Goal: Task Accomplishment & Management: Use online tool/utility

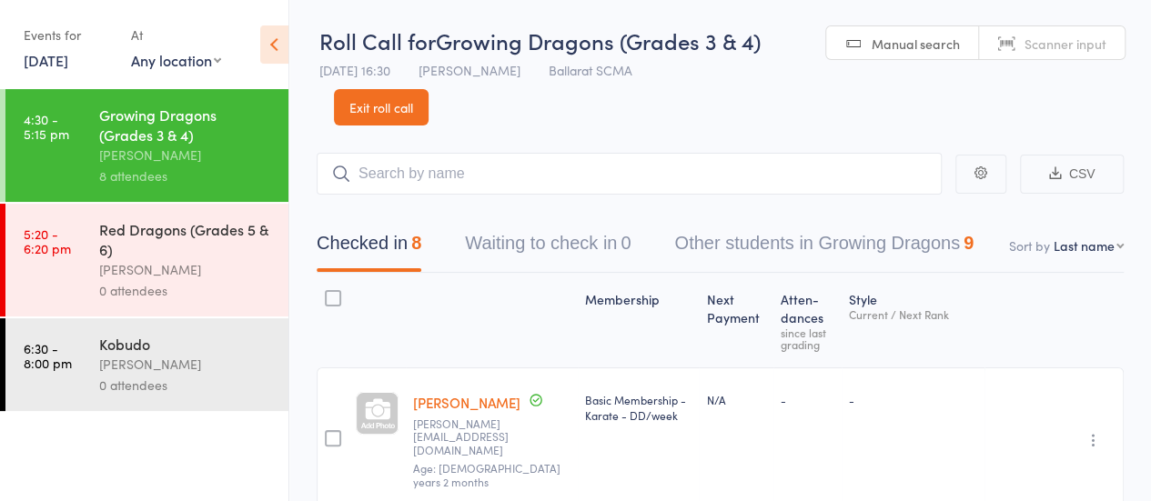
click at [73, 70] on div "Events for 16 Sep, 2025 16 Sep, 2025 September 2025 Sun Mon Tue Wed Thu Fri Sat…" at bounding box center [68, 47] width 89 height 54
click at [68, 66] on link "16 Sep, 2025" at bounding box center [46, 60] width 45 height 20
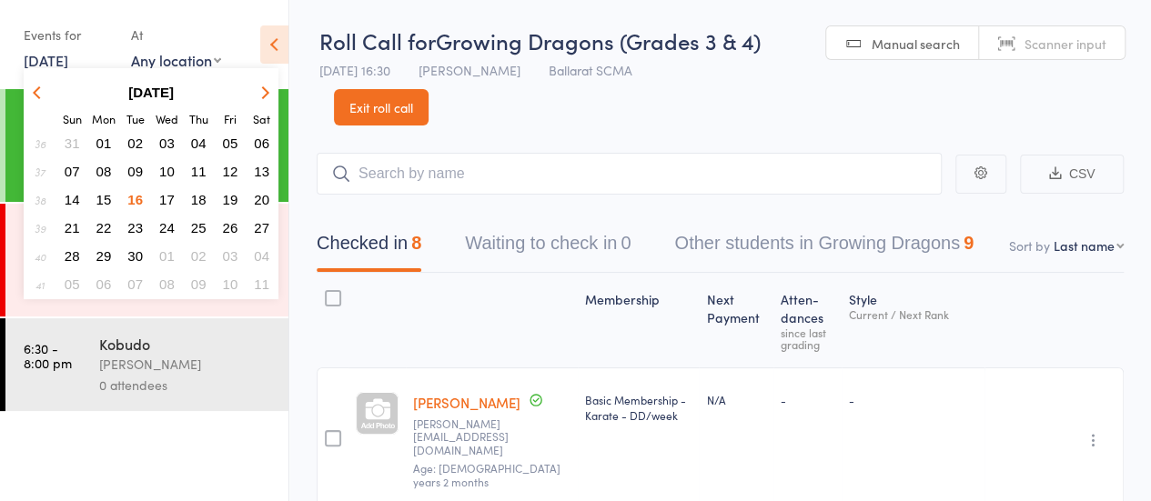
click at [168, 196] on span "17" at bounding box center [166, 199] width 15 height 15
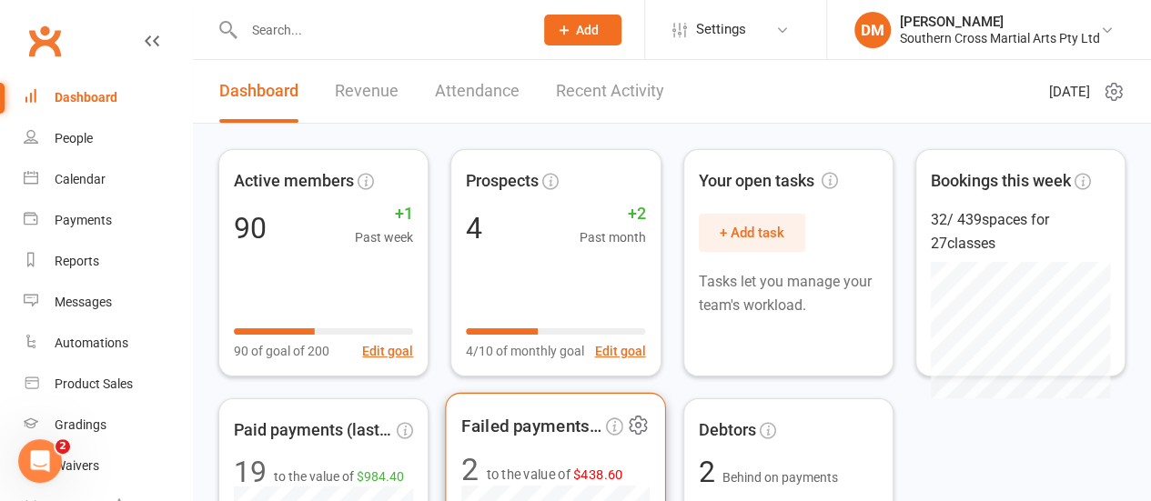
click at [518, 437] on span "Failed payments (last 30d)" at bounding box center [531, 425] width 141 height 27
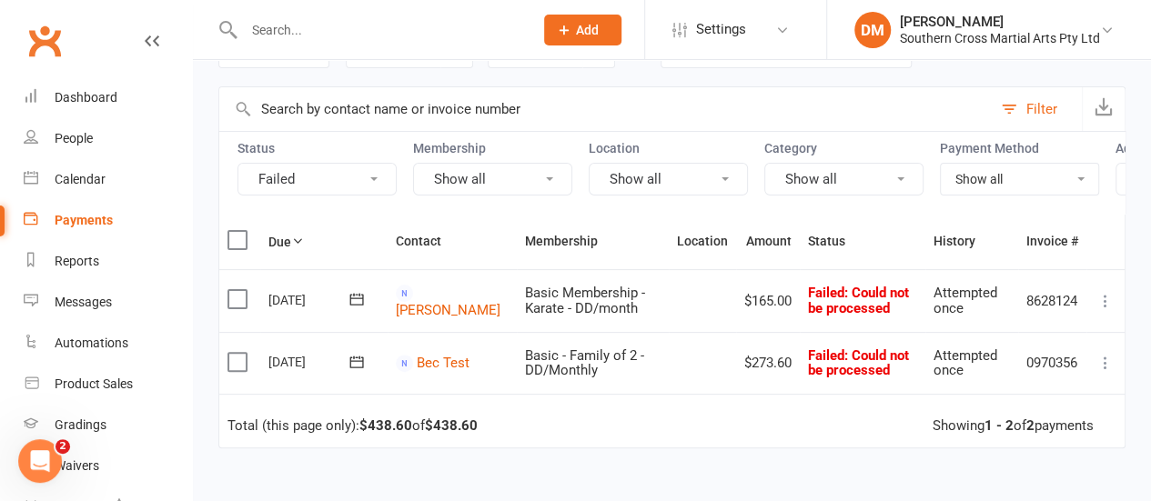
scroll to position [142, 0]
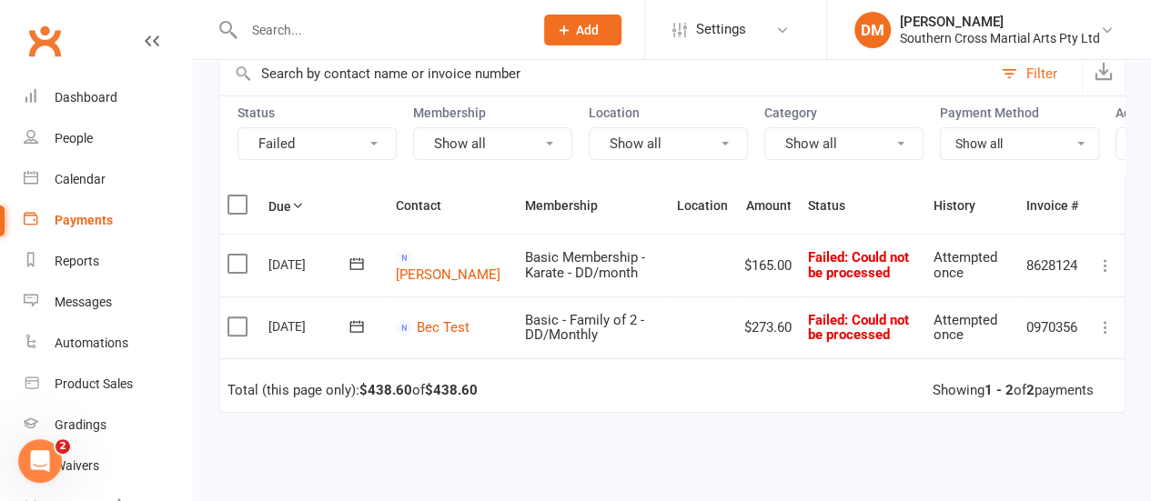
click at [1110, 275] on icon at bounding box center [1105, 266] width 18 height 18
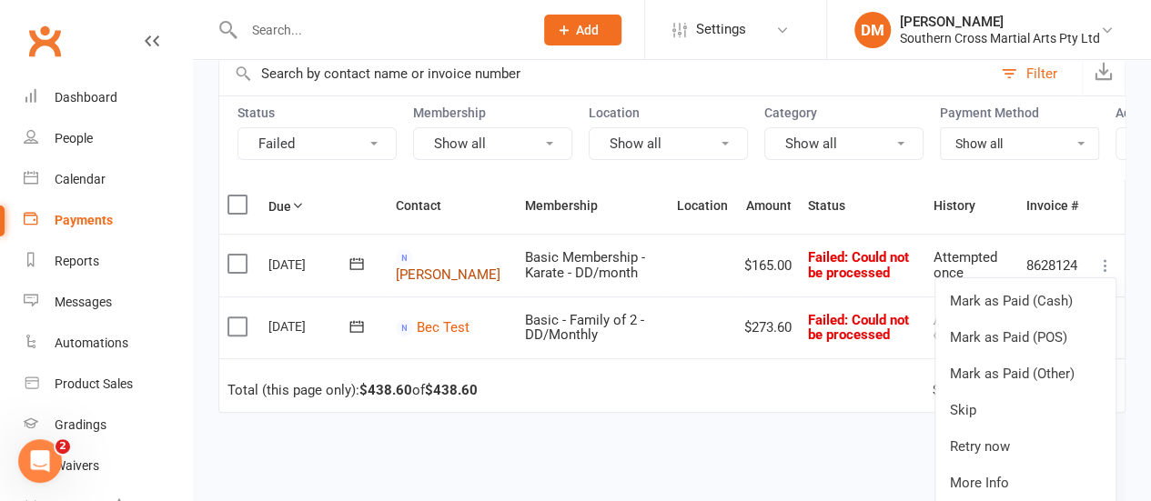
click at [436, 274] on link "[PERSON_NAME]" at bounding box center [448, 275] width 105 height 16
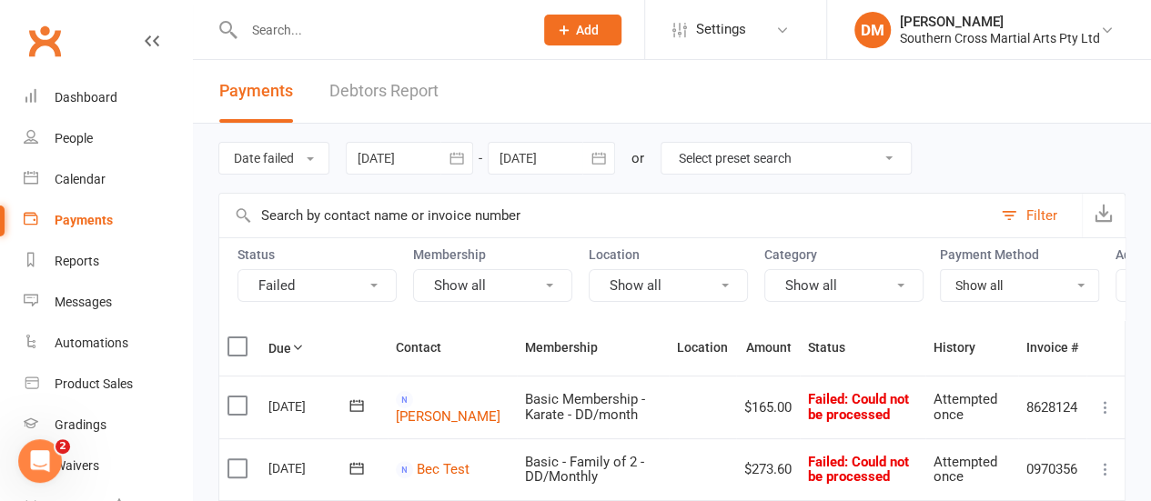
click at [1113, 412] on icon at bounding box center [1105, 407] width 18 height 18
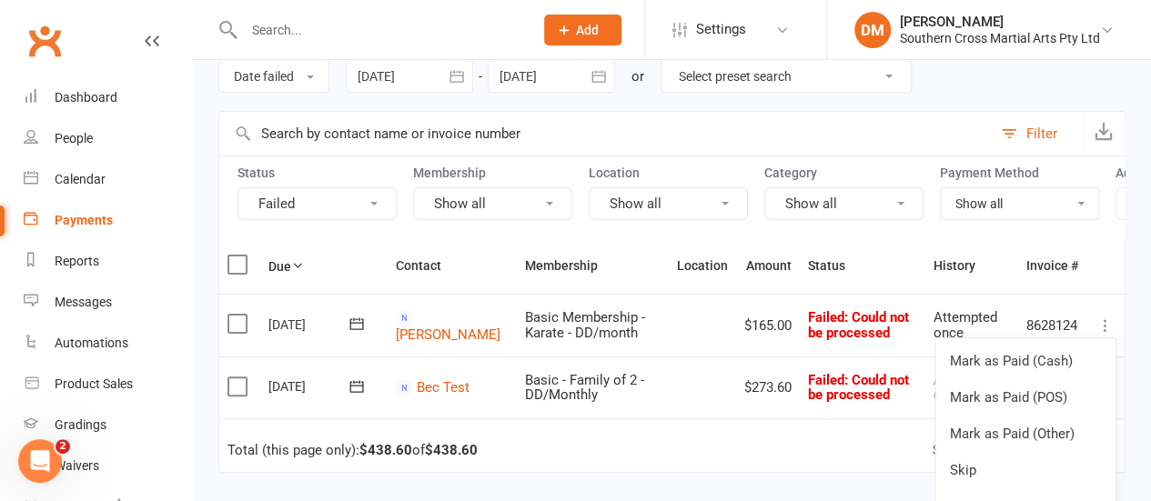
scroll to position [122, 0]
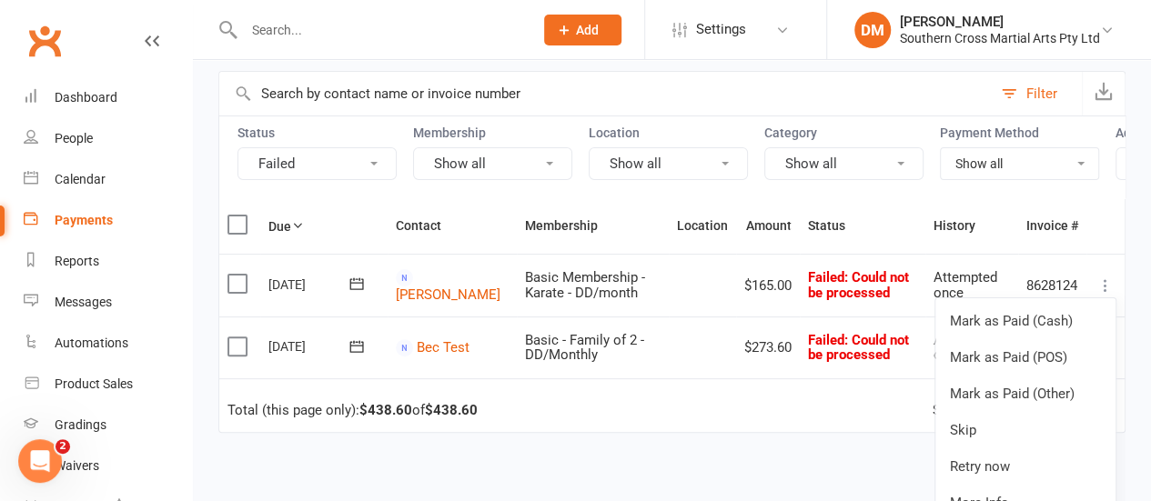
click at [1112, 295] on icon at bounding box center [1105, 286] width 18 height 18
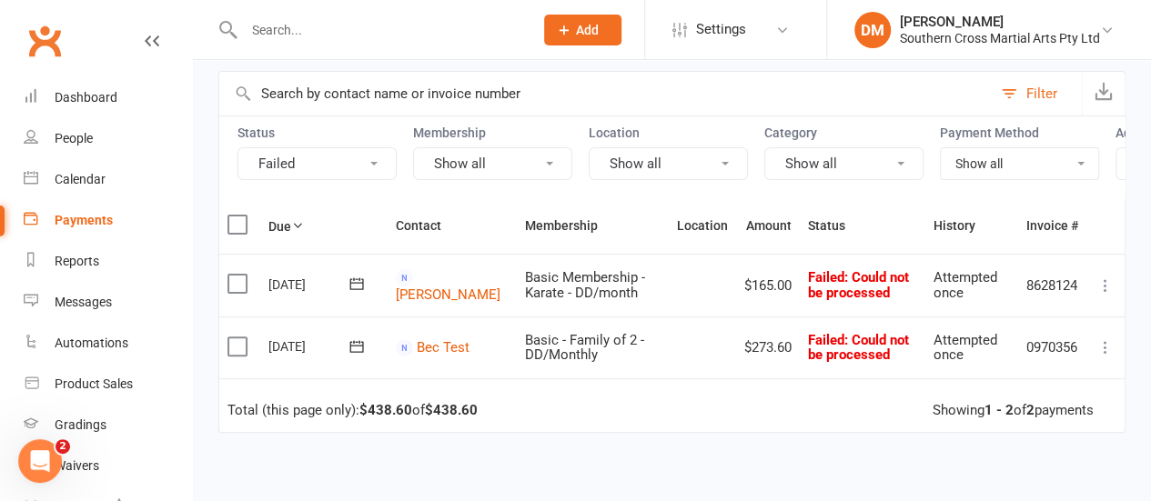
click at [1102, 292] on icon at bounding box center [1105, 286] width 18 height 18
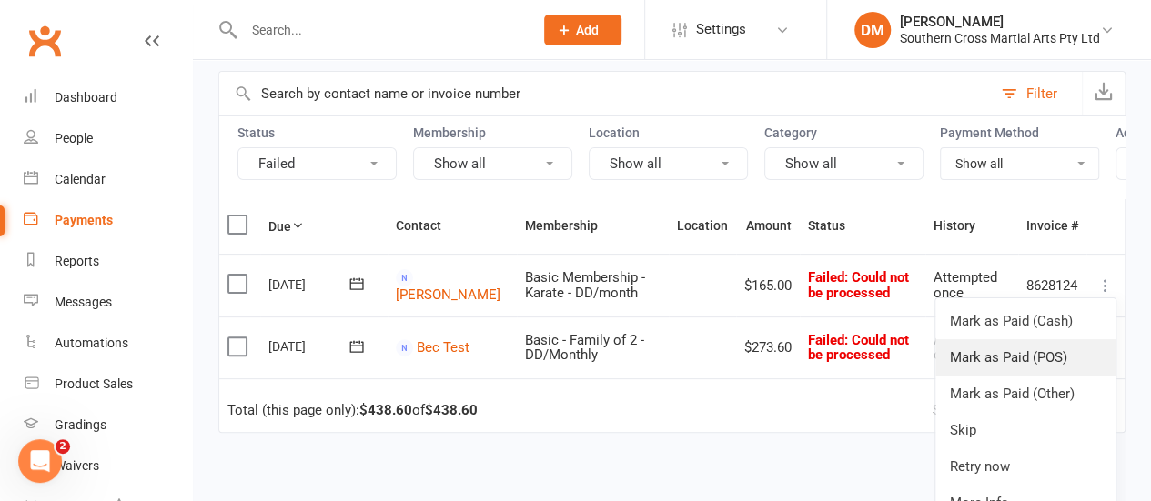
click at [1044, 365] on link "Mark as Paid (POS)" at bounding box center [1025, 357] width 180 height 36
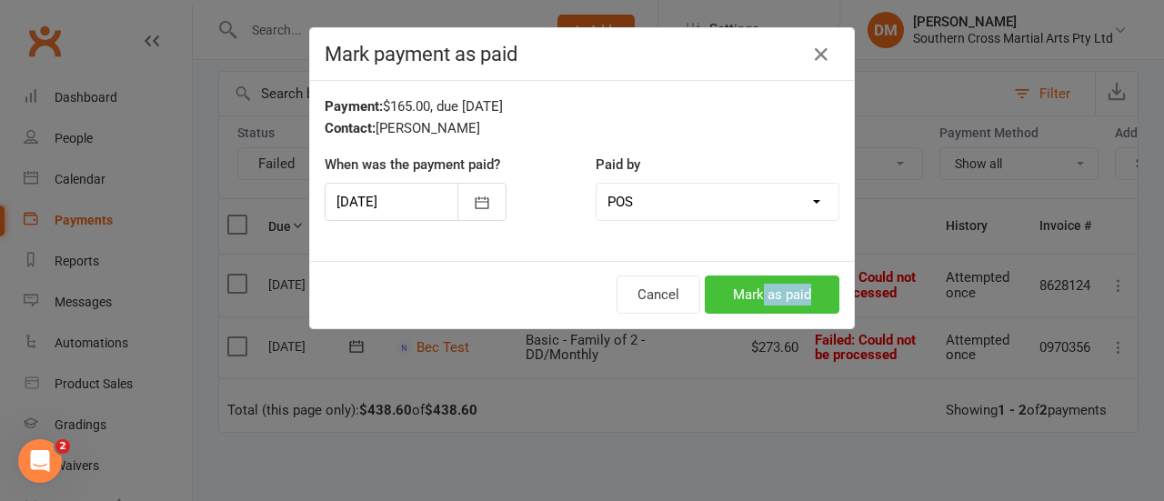
drag, startPoint x: 780, startPoint y: 313, endPoint x: 755, endPoint y: 283, distance: 39.4
click at [755, 283] on div "Cancel Mark as paid" at bounding box center [582, 294] width 544 height 67
click at [755, 283] on button "Mark as paid" at bounding box center [772, 295] width 135 height 38
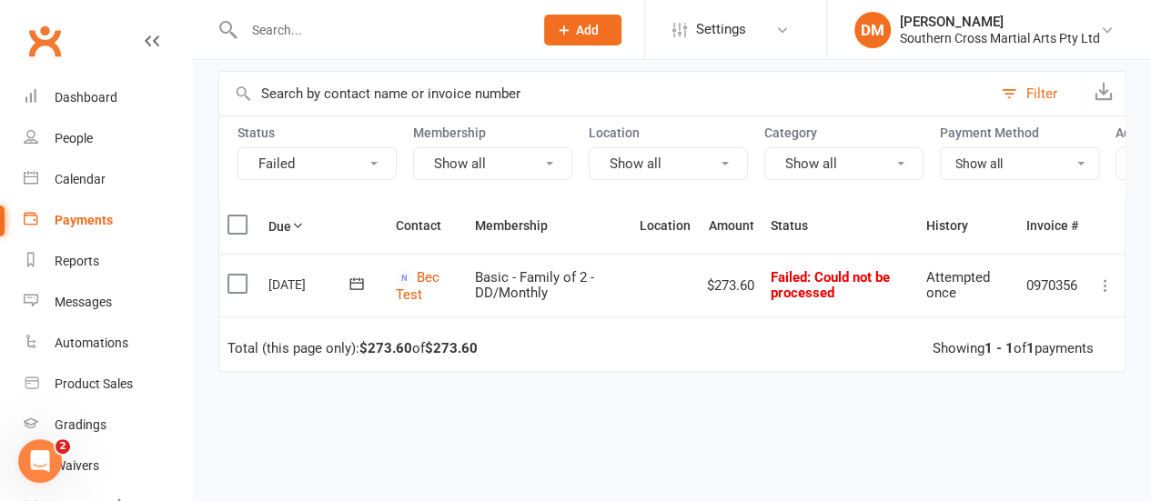
scroll to position [373, 0]
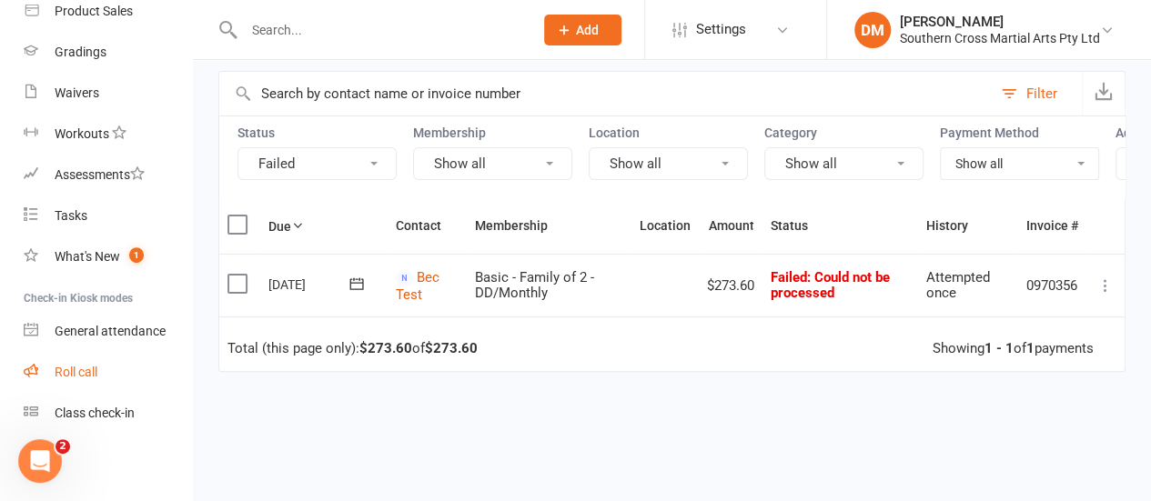
click at [64, 373] on div "Roll call" at bounding box center [76, 372] width 43 height 15
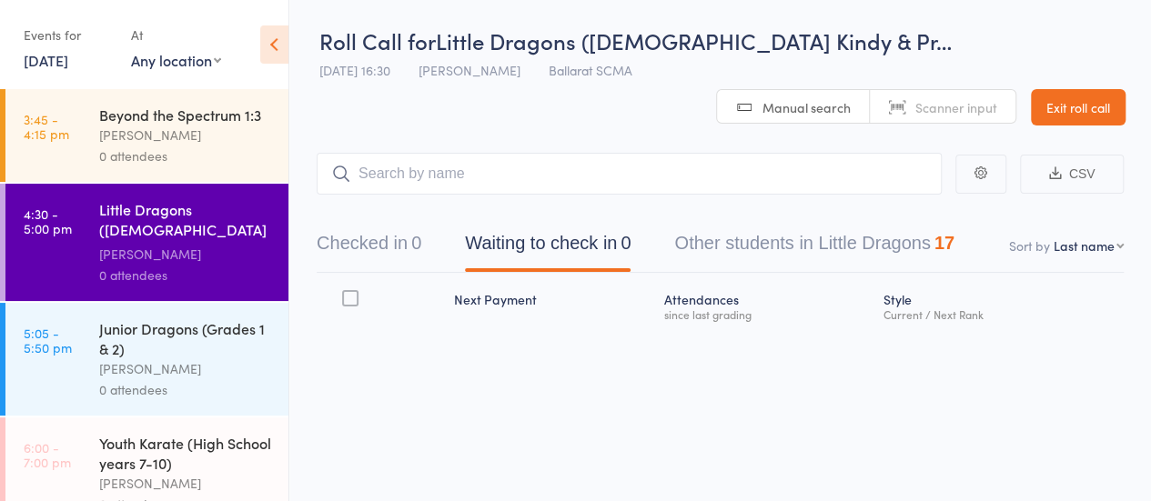
click at [410, 166] on input "search" at bounding box center [629, 174] width 625 height 42
type input "a"
click at [171, 125] on div "Beyond the Spectrum 1:3" at bounding box center [186, 115] width 174 height 20
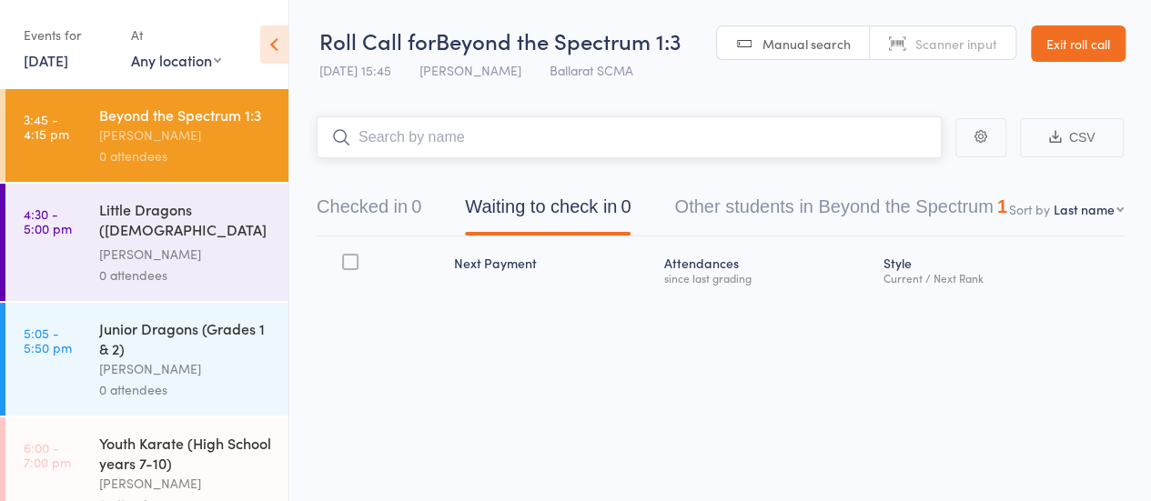
click at [400, 145] on input "search" at bounding box center [629, 137] width 625 height 42
type input "parker"
click at [879, 177] on link "Drop in" at bounding box center [893, 176] width 59 height 28
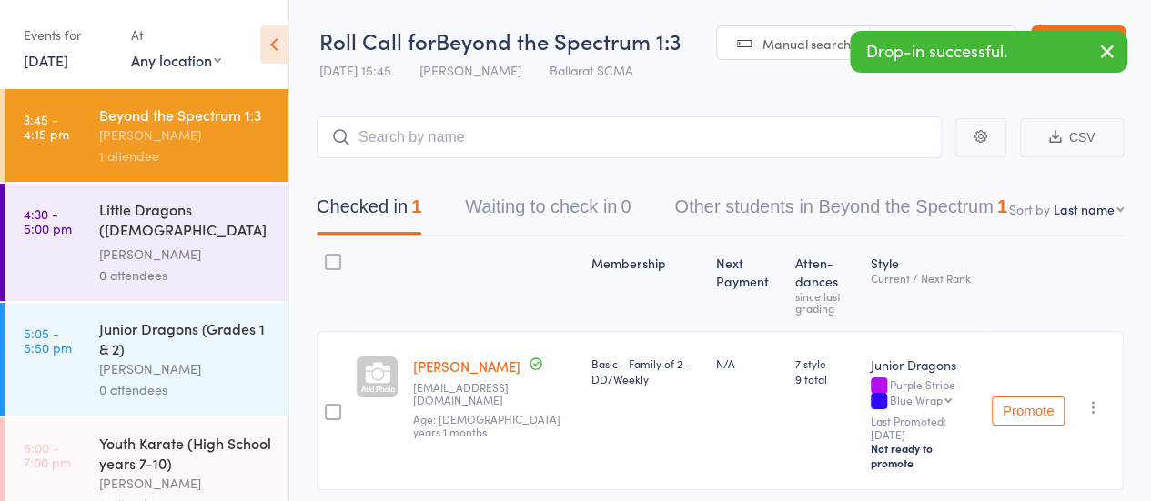
click at [214, 265] on div "[PERSON_NAME]" at bounding box center [186, 254] width 174 height 21
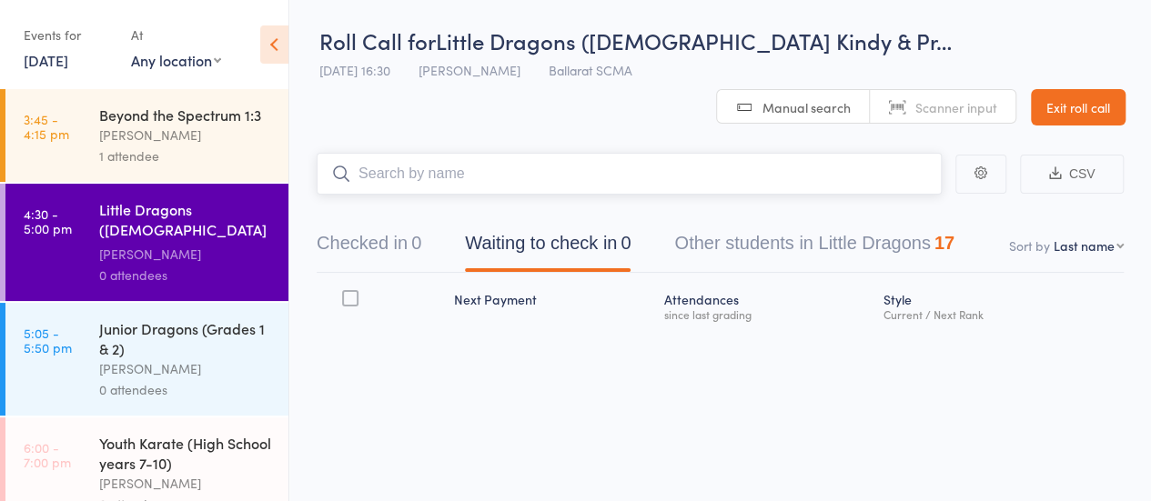
click at [442, 183] on input "search" at bounding box center [629, 174] width 625 height 42
type input "skye"
click at [886, 208] on link "Drop in" at bounding box center [893, 212] width 59 height 28
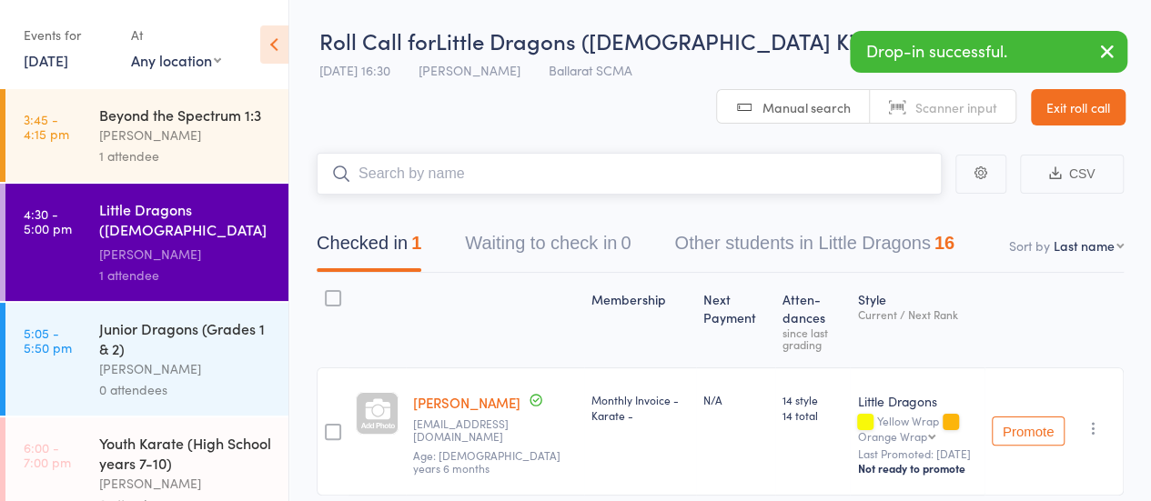
click at [577, 184] on input "search" at bounding box center [629, 174] width 625 height 42
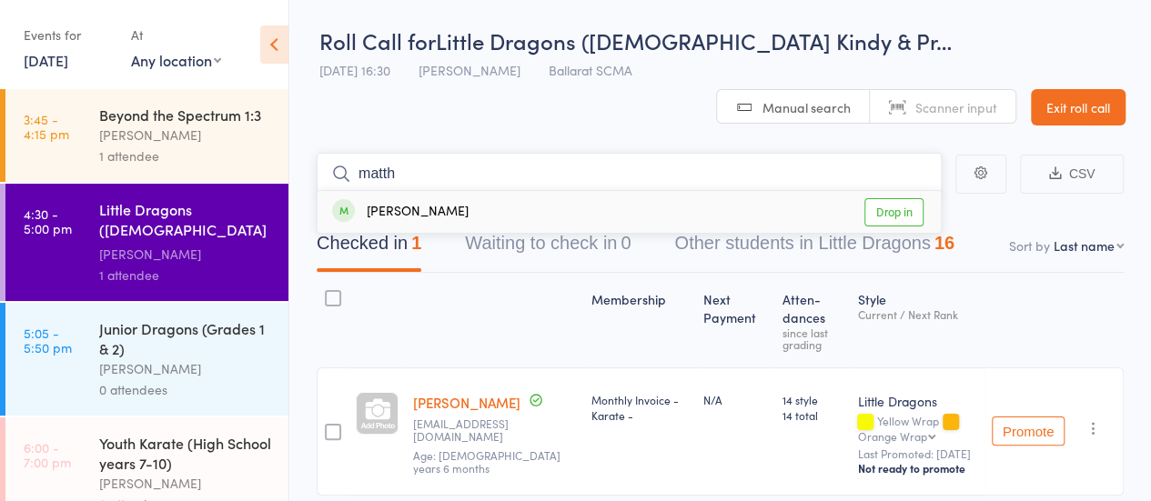
type input "matth"
click at [897, 225] on link "Drop in" at bounding box center [893, 212] width 59 height 28
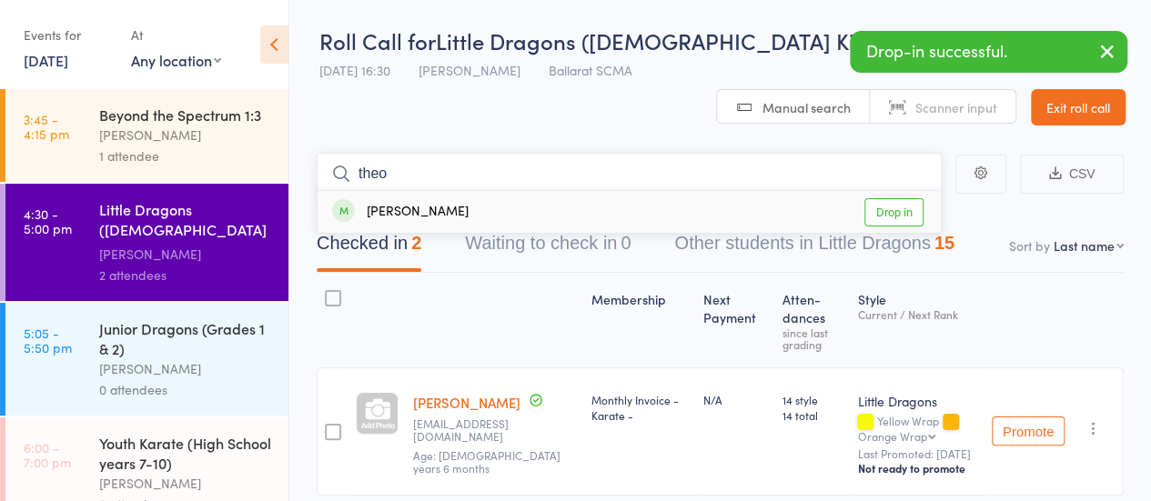
type input "theo"
click at [890, 221] on link "Drop in" at bounding box center [893, 212] width 59 height 28
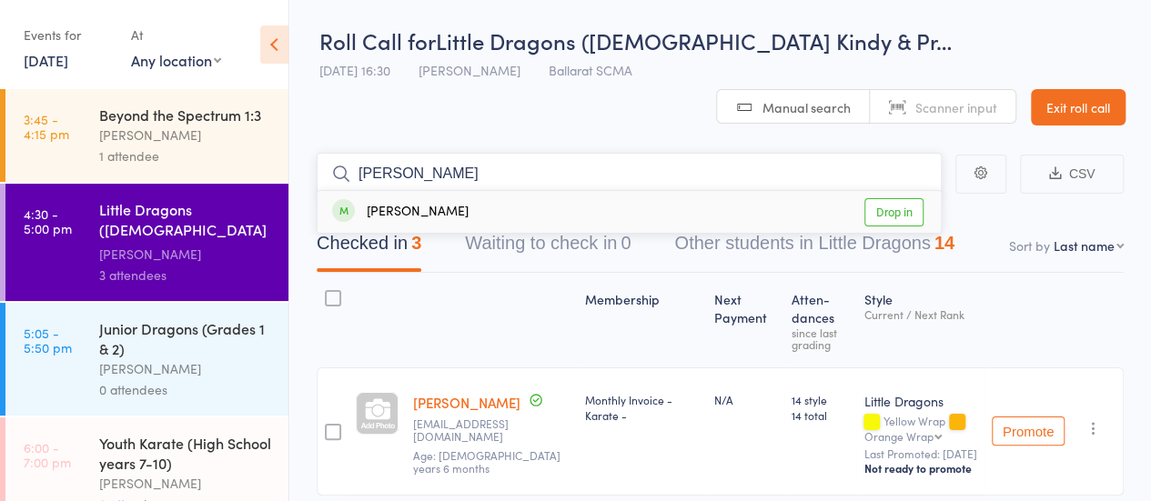
type input "emma"
click at [891, 209] on link "Drop in" at bounding box center [893, 212] width 59 height 28
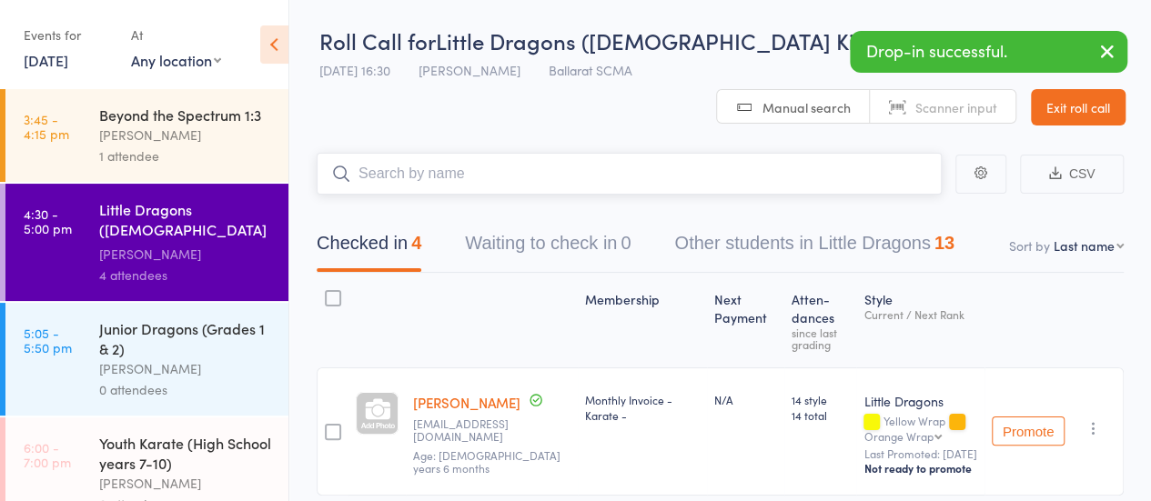
click at [572, 183] on input "search" at bounding box center [629, 174] width 625 height 42
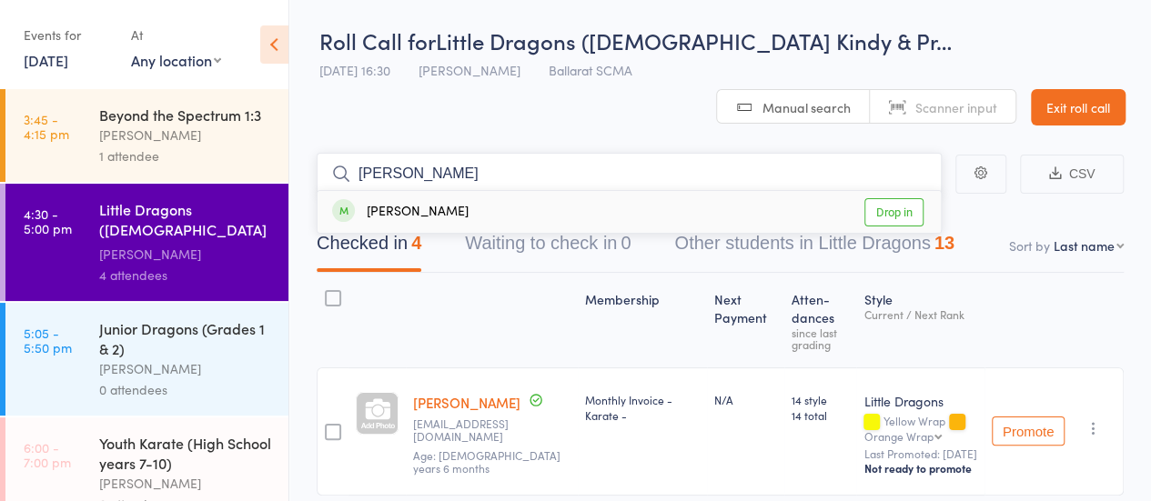
type input "henry"
click at [893, 208] on link "Drop in" at bounding box center [893, 212] width 59 height 28
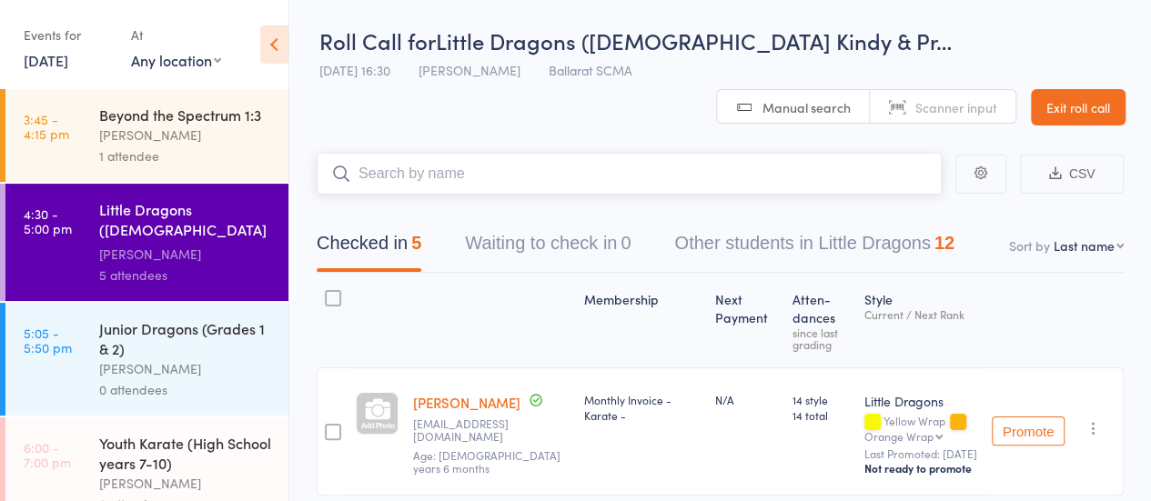
click at [443, 176] on input "search" at bounding box center [629, 174] width 625 height 42
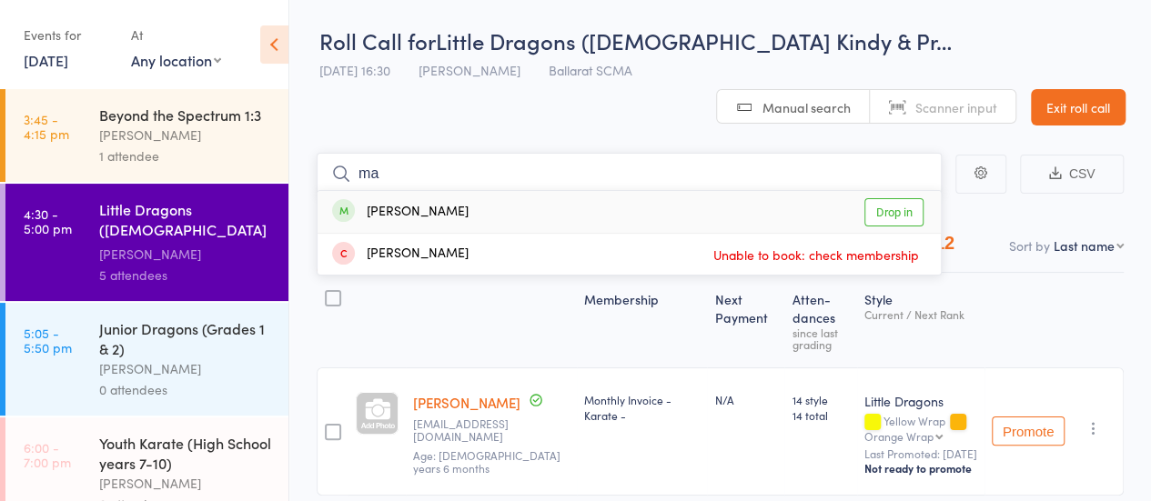
type input "m"
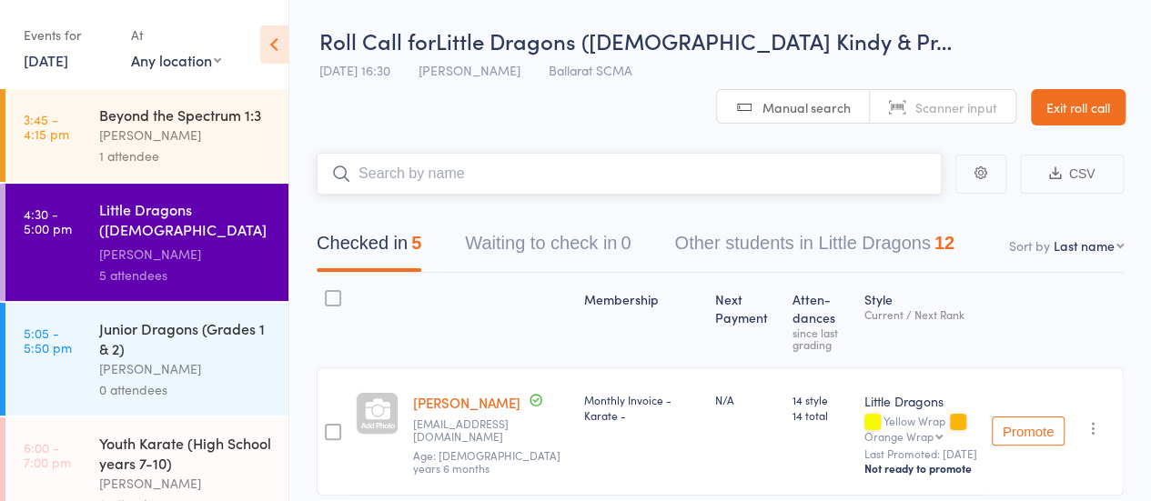
click at [531, 171] on input "search" at bounding box center [629, 174] width 625 height 42
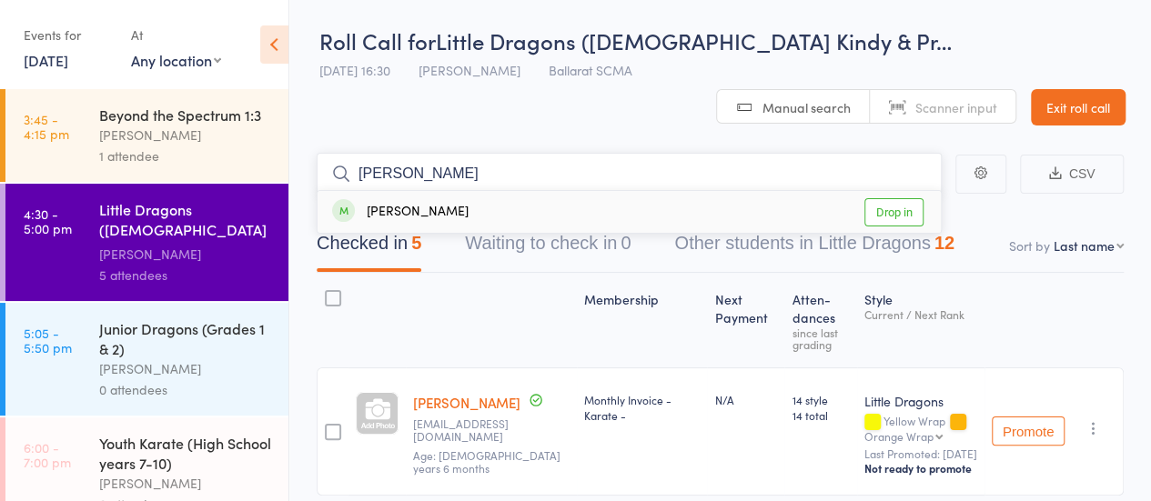
type input "percy"
click at [884, 214] on link "Drop in" at bounding box center [893, 212] width 59 height 28
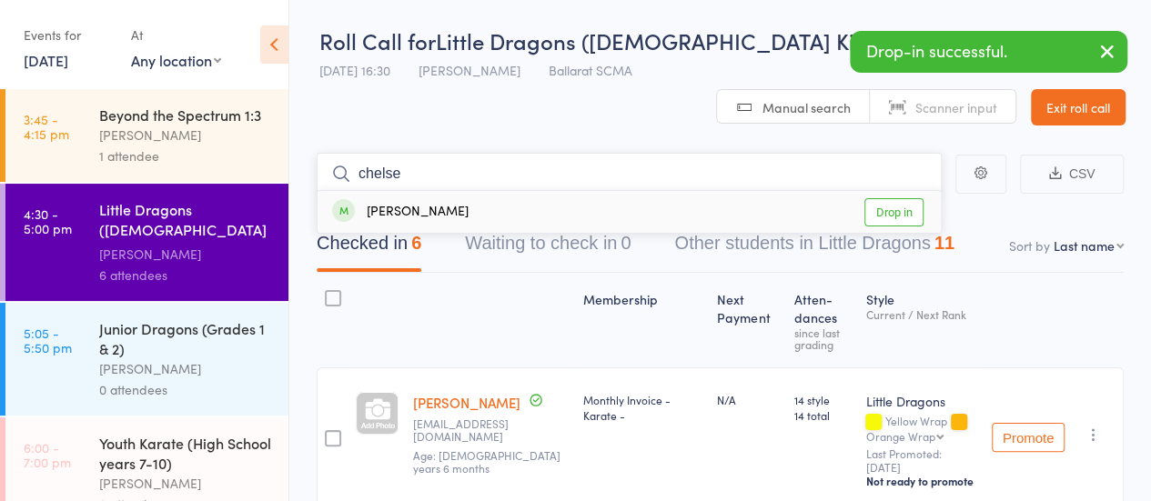
type input "chelse"
click at [903, 216] on link "Drop in" at bounding box center [893, 212] width 59 height 28
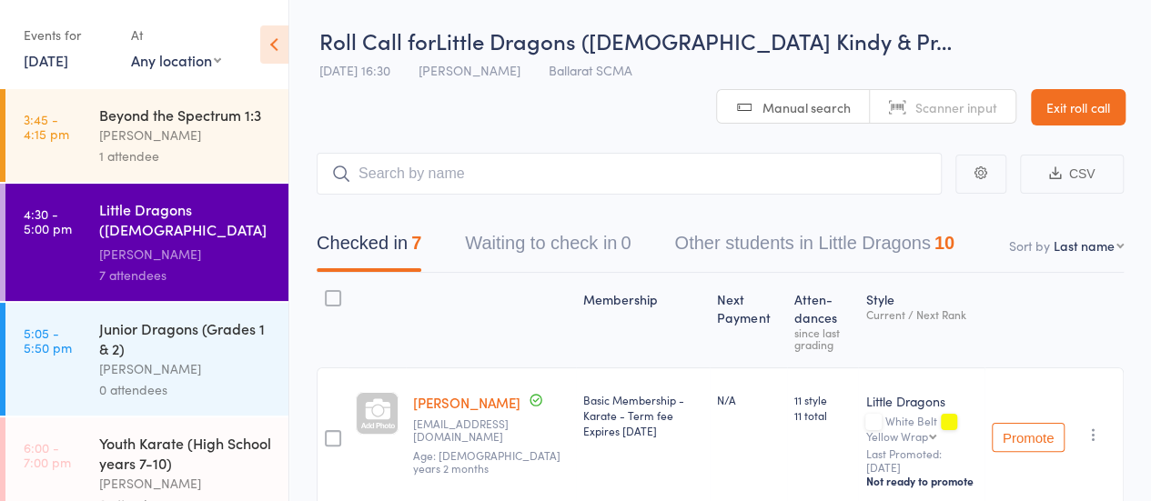
click at [144, 343] on div "Junior Dragons (Grades 1 & 2)" at bounding box center [186, 338] width 174 height 40
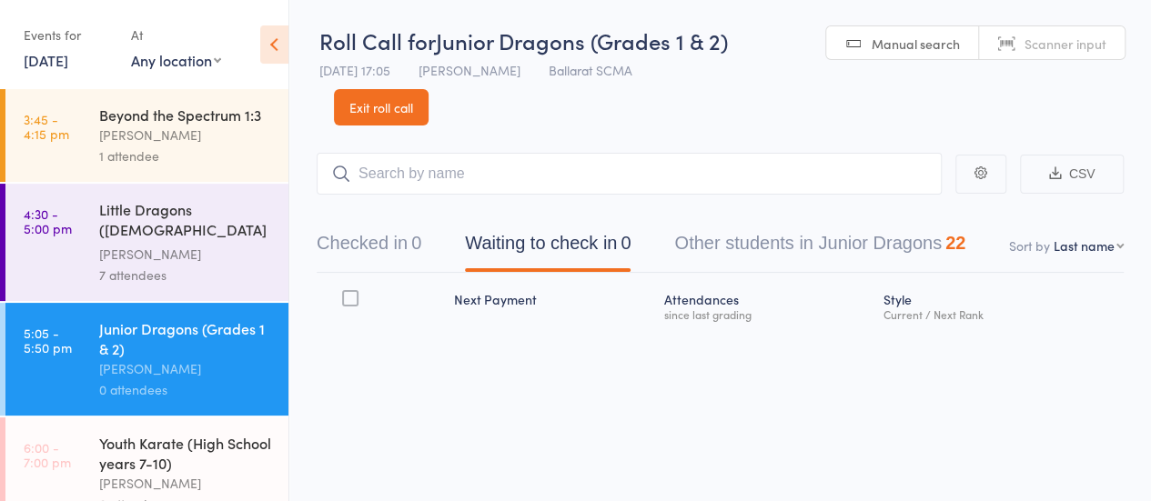
click at [144, 343] on div "Junior Dragons (Grades 1 & 2)" at bounding box center [186, 338] width 174 height 40
click at [458, 168] on input "search" at bounding box center [629, 174] width 625 height 42
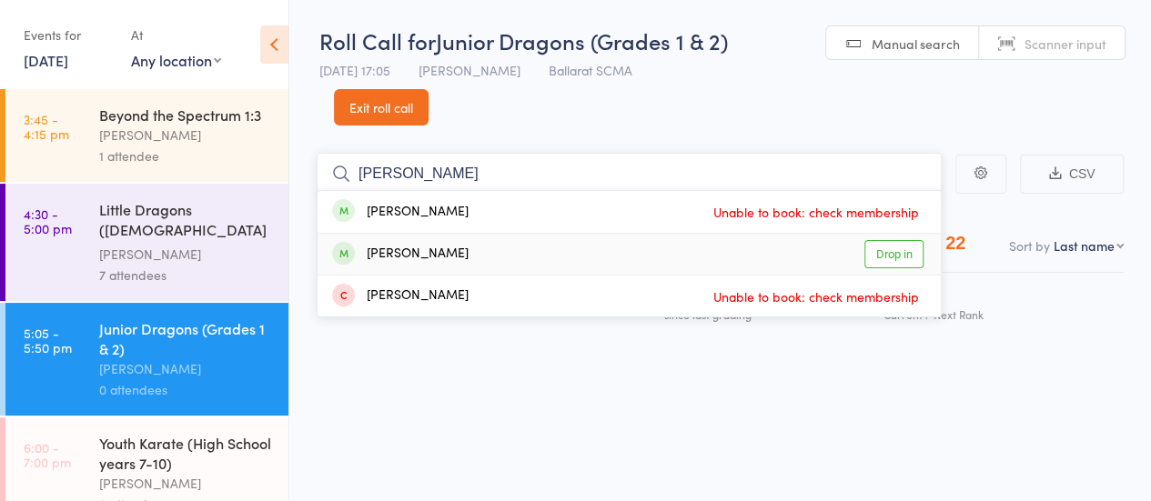
type input "quinn"
click at [888, 247] on link "Drop in" at bounding box center [893, 254] width 59 height 28
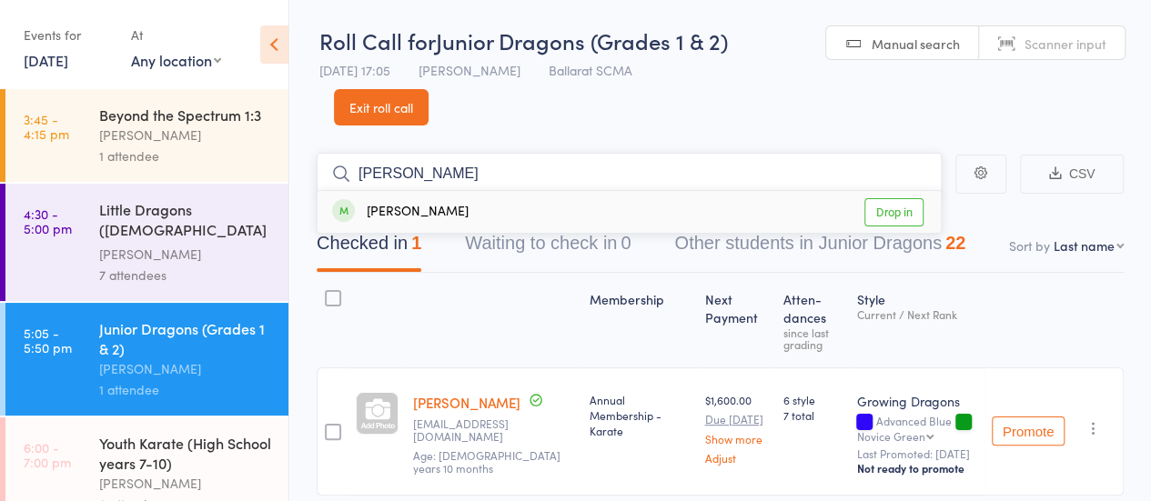
type input "ryker"
click at [893, 213] on link "Drop in" at bounding box center [893, 212] width 59 height 28
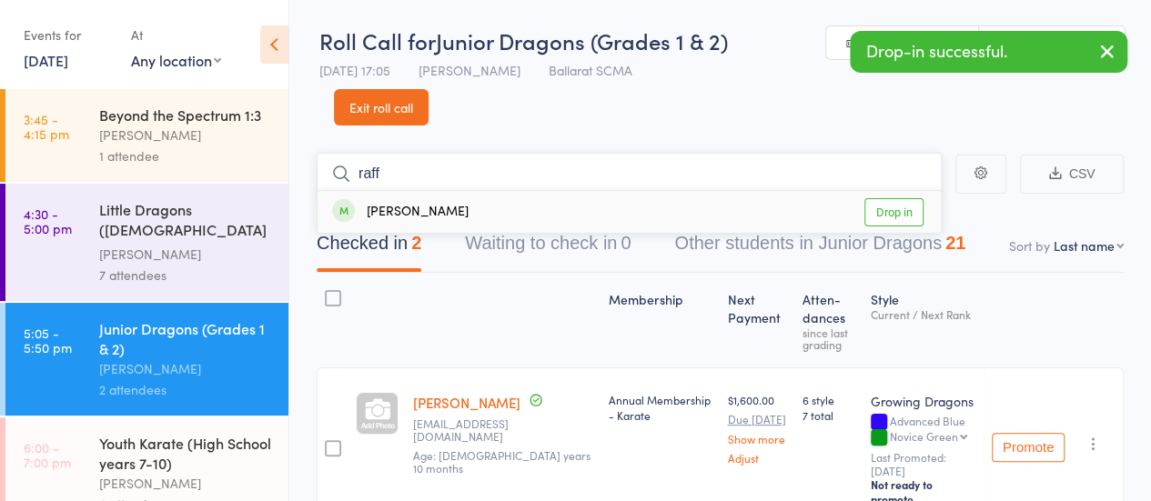
type input "raff"
click at [895, 212] on link "Drop in" at bounding box center [893, 212] width 59 height 28
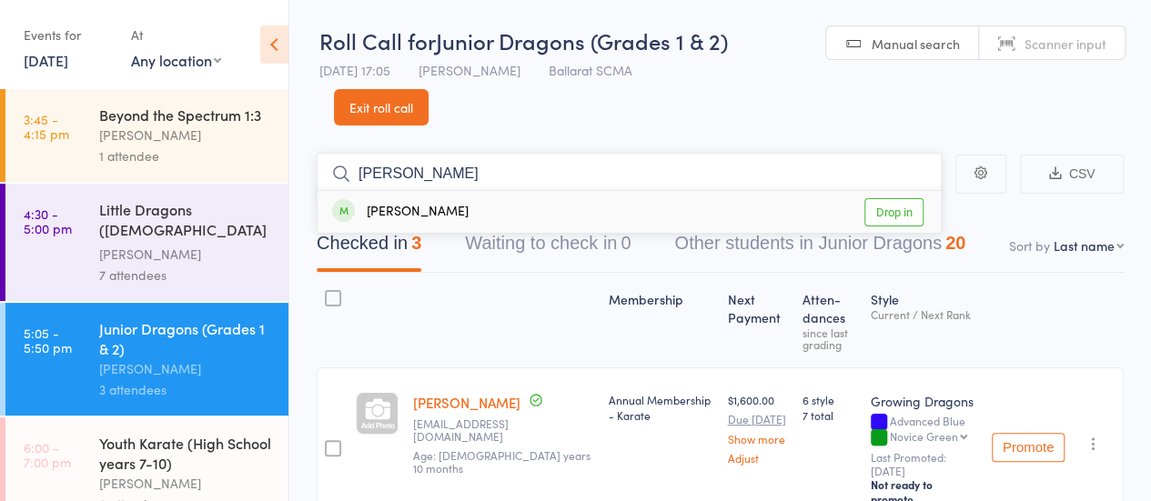
type input "logan"
click at [899, 229] on div "Logan Wilson Drop in" at bounding box center [628, 212] width 623 height 42
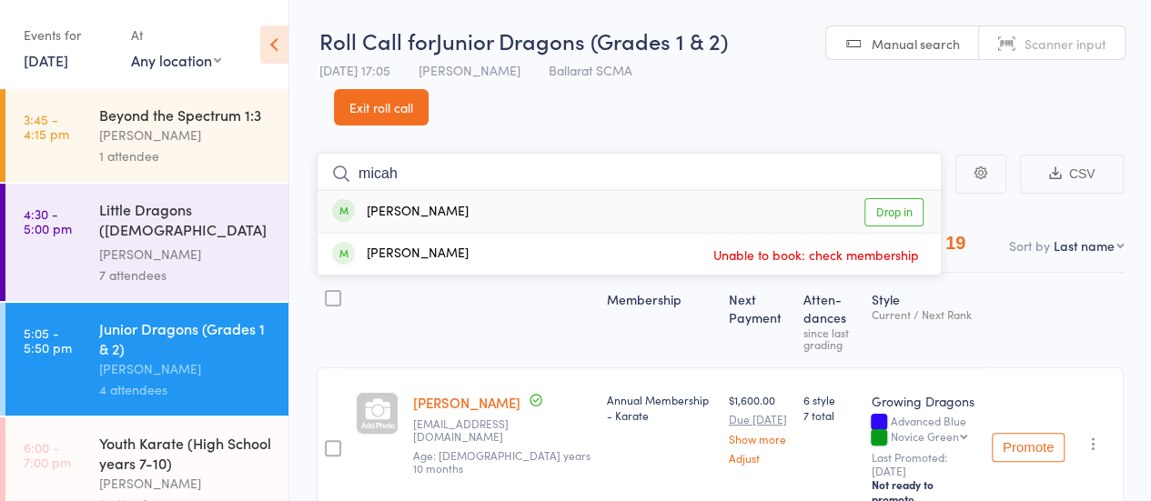
type input "micah"
click at [898, 219] on link "Drop in" at bounding box center [893, 212] width 59 height 28
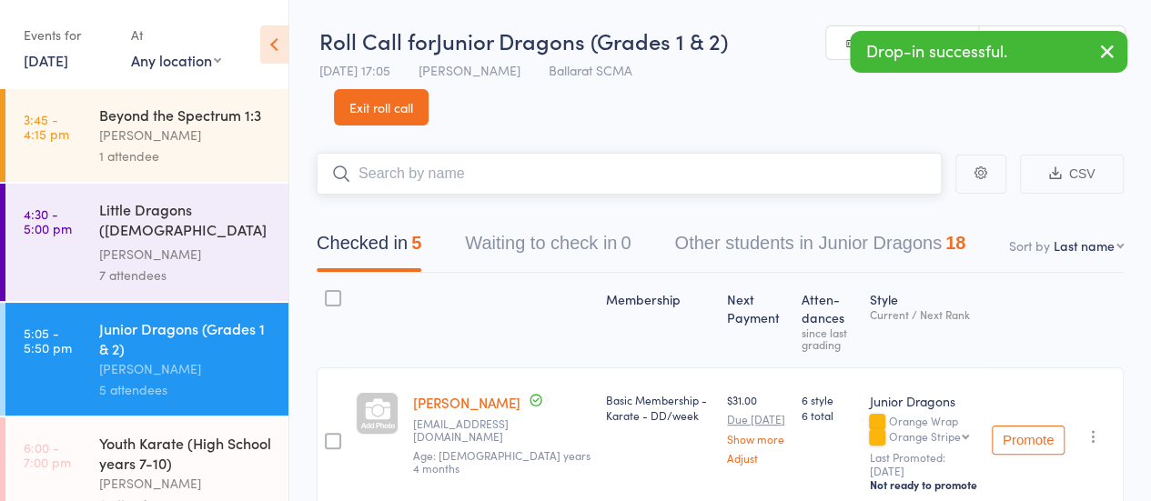
click at [629, 179] on input "search" at bounding box center [629, 174] width 625 height 42
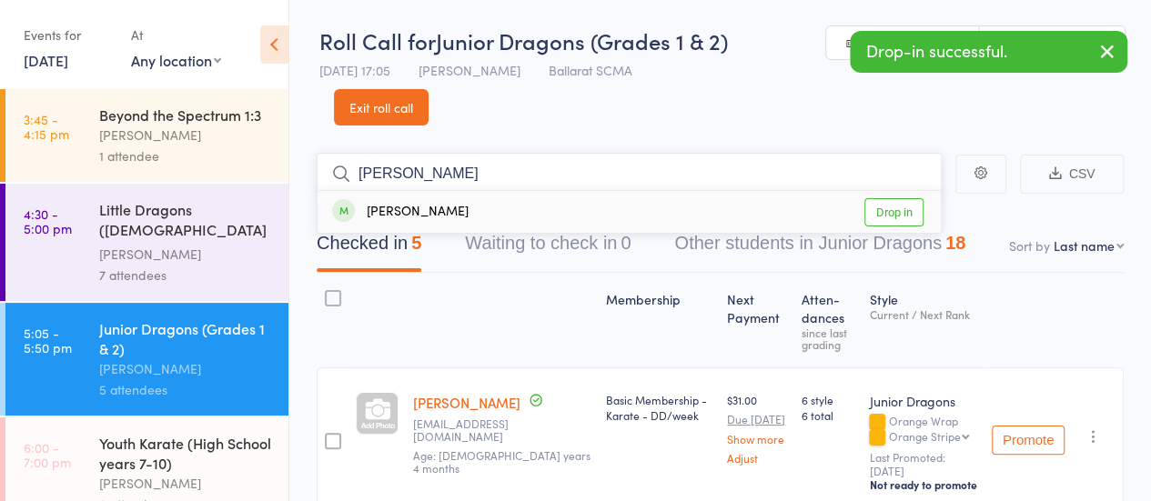
type input "cooper"
click at [872, 216] on link "Drop in" at bounding box center [893, 212] width 59 height 28
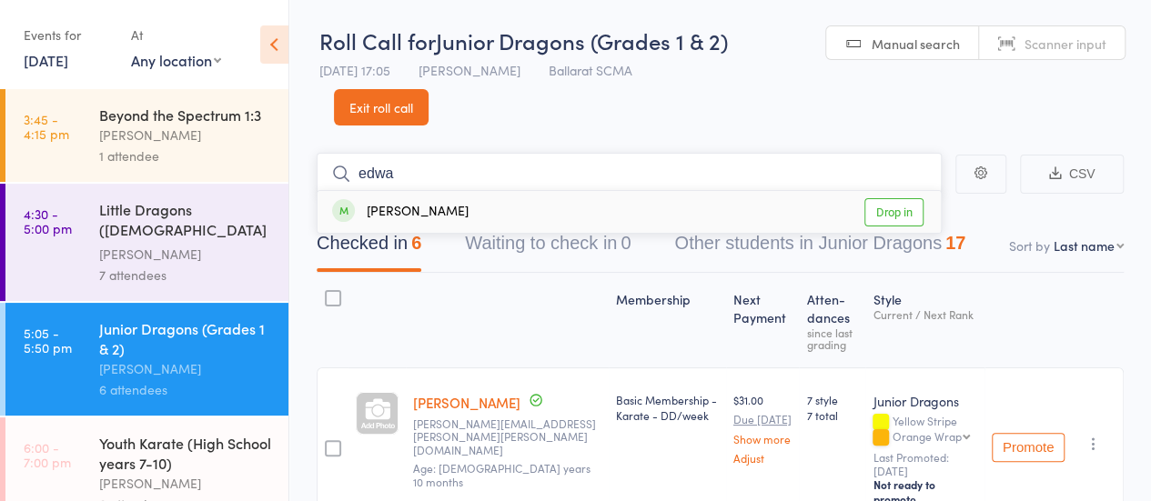
type input "edwa"
click at [892, 211] on link "Drop in" at bounding box center [893, 212] width 59 height 28
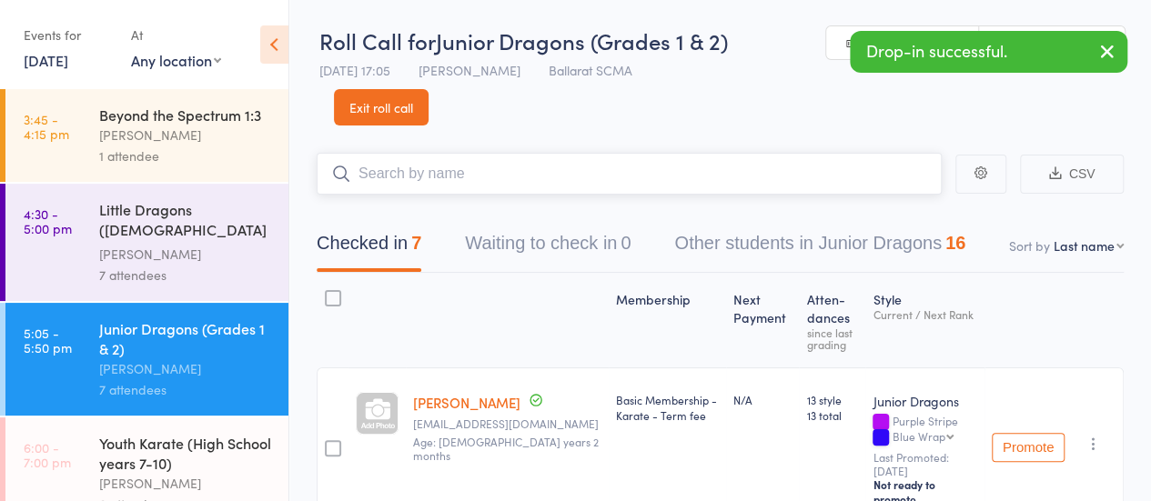
click at [476, 172] on input "search" at bounding box center [629, 174] width 625 height 42
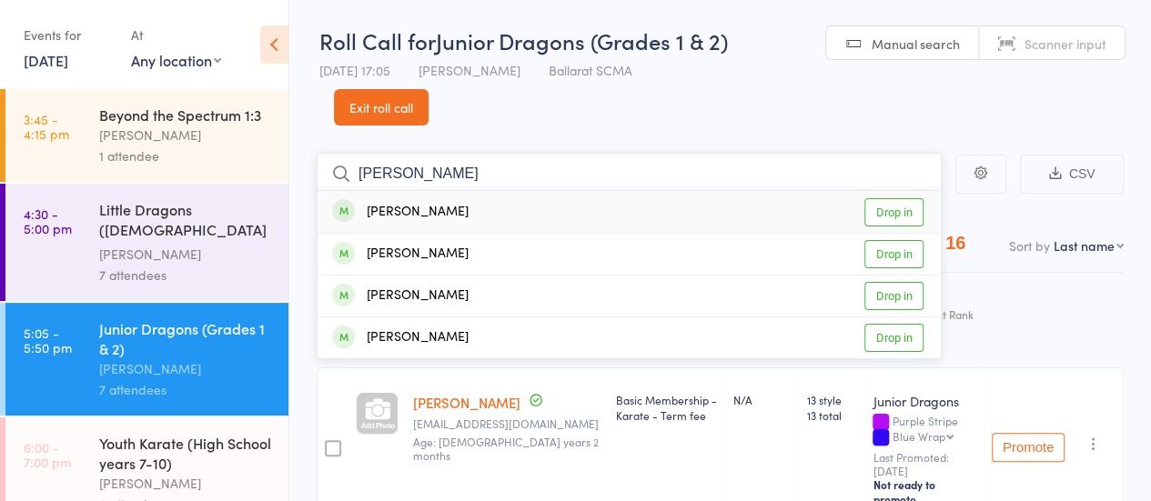
type input "charlie"
click at [888, 216] on link "Drop in" at bounding box center [893, 212] width 59 height 28
